Goal: Task Accomplishment & Management: Manage account settings

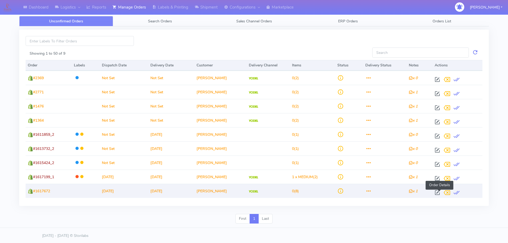
click at [439, 193] on span at bounding box center [438, 193] width 10 height 5
select select "5"
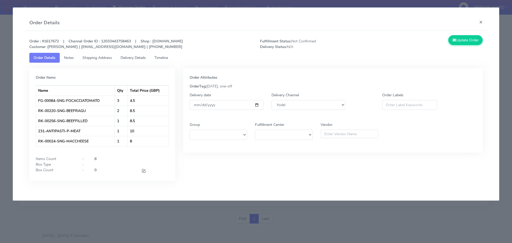
click at [438, 208] on modal-container "Order Details × Order : #1617672 | Channel Order ID : 12033443758463 | Shop : […" at bounding box center [256, 121] width 512 height 243
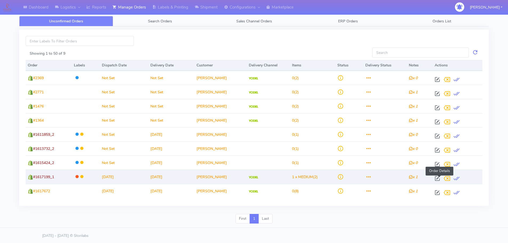
click at [438, 178] on span at bounding box center [438, 179] width 10 height 5
select select "5"
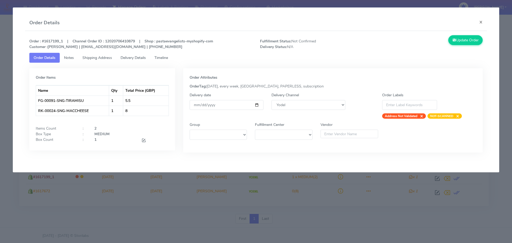
click at [165, 58] on span "Timeline" at bounding box center [162, 57] width 14 height 5
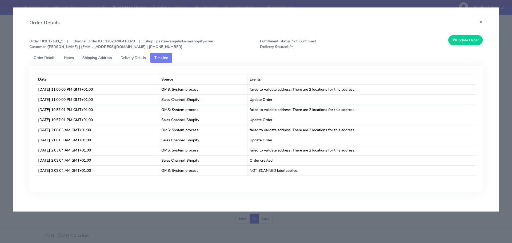
click at [50, 56] on span "Order Details" at bounding box center [45, 57] width 22 height 5
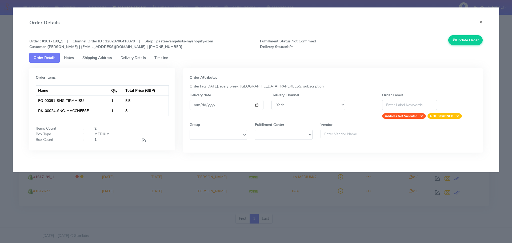
click at [351, 198] on modal-container "Order Details × Order : #1617199_1 | Channel Order ID : 12020706410879 | Shop :…" at bounding box center [256, 121] width 512 height 243
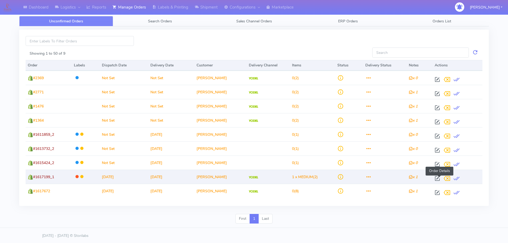
click at [442, 179] on span at bounding box center [438, 179] width 10 height 5
select select "5"
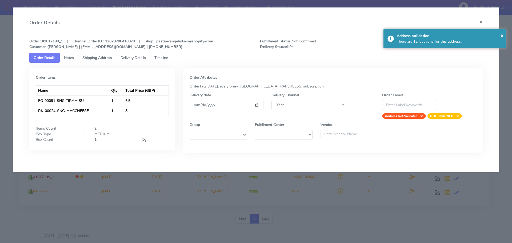
click at [434, 200] on modal-container "Order Details × Order : #1617199_1 | Channel Order ID : 12020706410879 | Shop :…" at bounding box center [256, 121] width 512 height 243
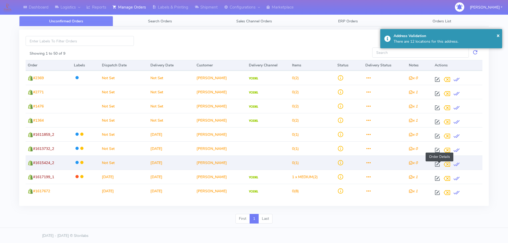
click at [440, 165] on span at bounding box center [438, 165] width 10 height 5
select select
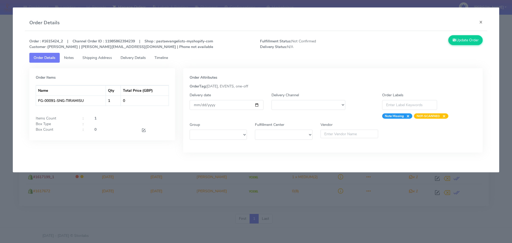
click at [410, 178] on modal-container "Order Details × Order : #1615424_2 | Channel Order ID : 11985862394239 | Shop :…" at bounding box center [256, 121] width 512 height 243
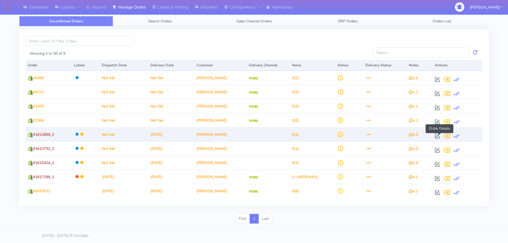
click at [439, 138] on span at bounding box center [438, 137] width 10 height 5
select select
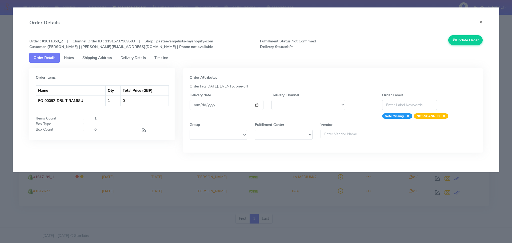
click at [405, 165] on div "Order : #1611859_2 | Channel Order ID : 11915737989503 | Shop : pastaevangelist…" at bounding box center [256, 98] width 463 height 134
click at [399, 173] on modal-container "Order Details × Order : #1611859_2 | Channel Order ID : 11915737989503 | Shop :…" at bounding box center [256, 121] width 512 height 243
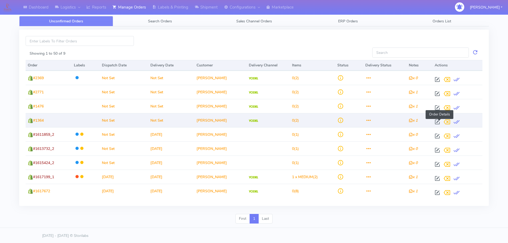
click at [438, 122] on span at bounding box center [438, 123] width 10 height 5
select select "5"
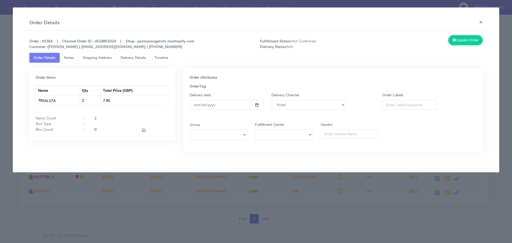
click at [321, 180] on modal-container "Order Details × Order : #1364 | Channel Order ID : 4518851024 | Shop : pastaeva…" at bounding box center [256, 121] width 512 height 243
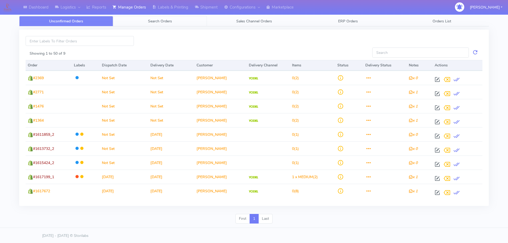
click at [164, 18] on link "Search Orders" at bounding box center [160, 21] width 94 height 10
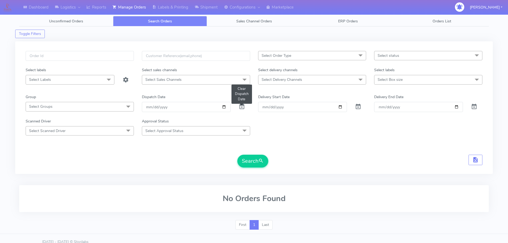
click at [241, 107] on span at bounding box center [242, 107] width 6 height 5
